Goal: Navigation & Orientation: Find specific page/section

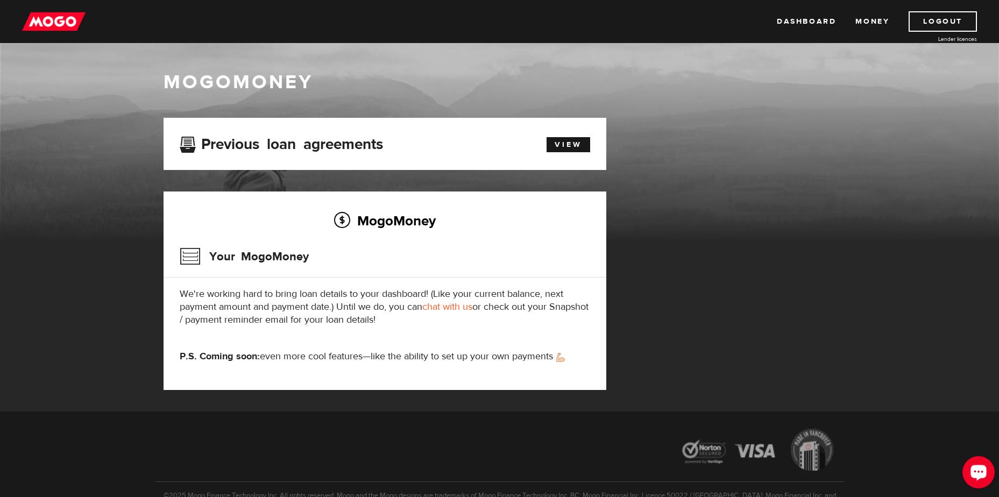
click at [967, 472] on button "Open LiveChat chat widget" at bounding box center [979, 472] width 32 height 32
click at [806, 12] on link "Dashboard" at bounding box center [806, 21] width 59 height 20
click at [798, 26] on link "Dashboard" at bounding box center [806, 21] width 59 height 20
